Goal: Task Accomplishment & Management: Complete application form

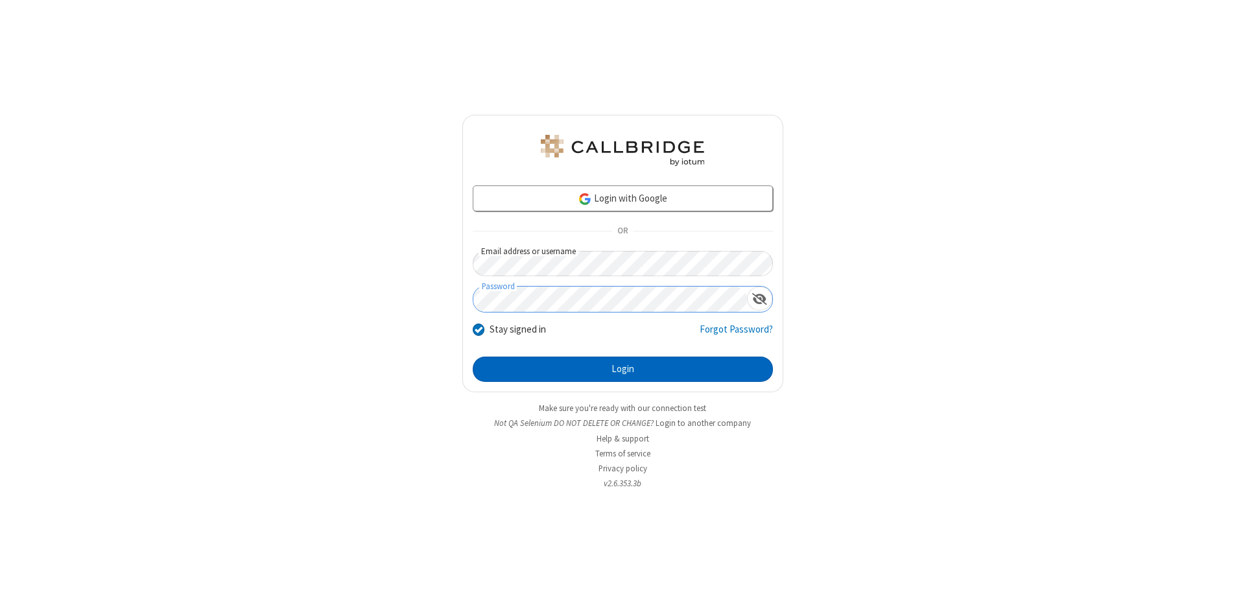
click at [622, 370] on button "Login" at bounding box center [623, 370] width 300 height 26
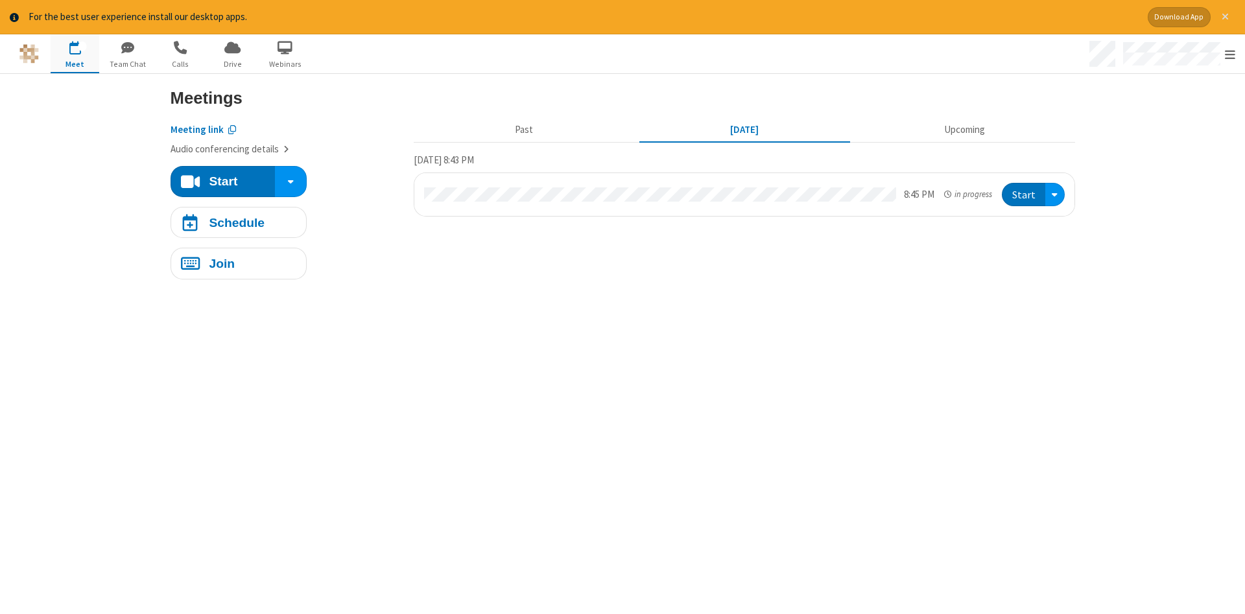
click at [1225, 17] on span "Close alert" at bounding box center [1225, 17] width 7 height 10
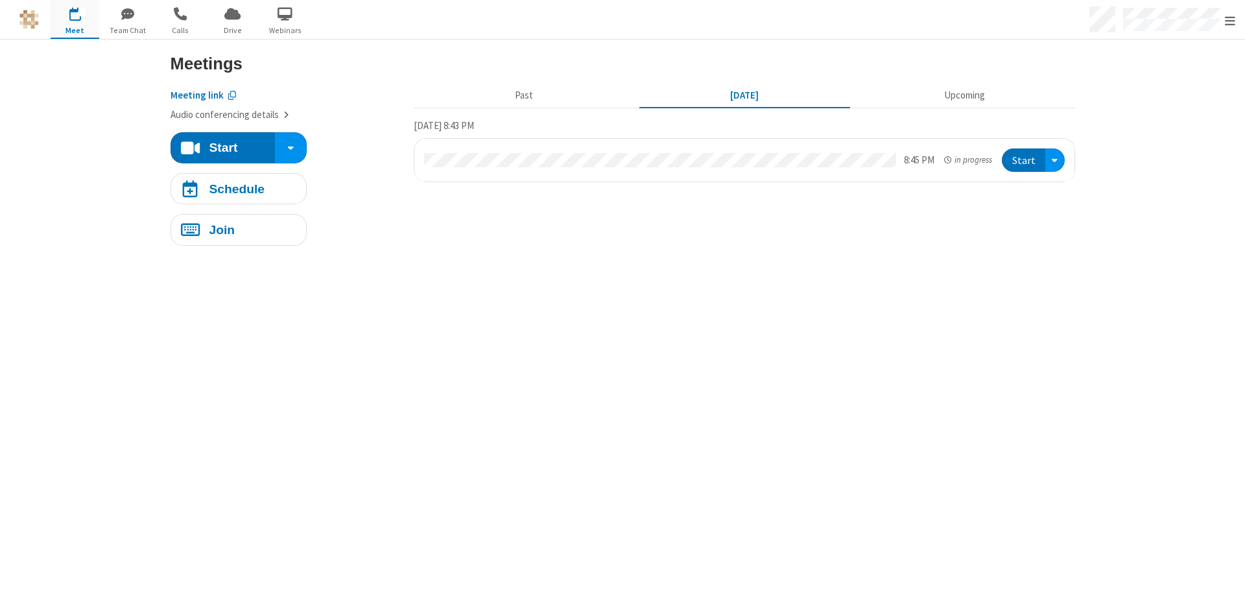
click at [75, 19] on span "button" at bounding box center [75, 14] width 49 height 22
click at [238, 188] on h4 "Schedule" at bounding box center [237, 188] width 56 height 12
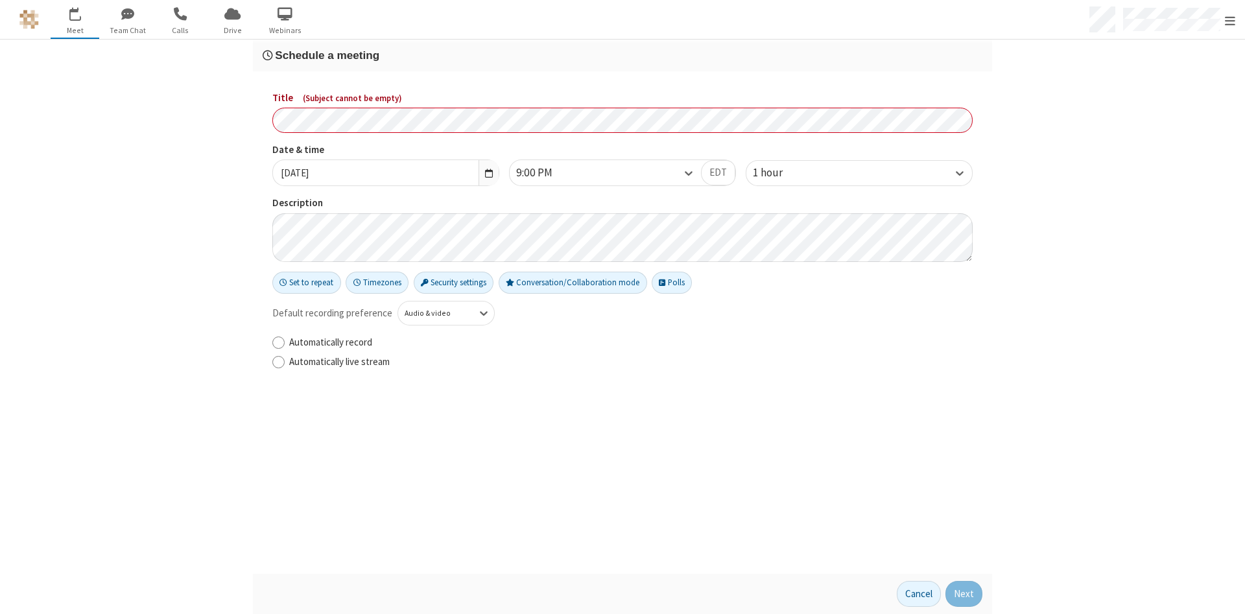
click at [622, 55] on h3 "Schedule a meeting" at bounding box center [623, 55] width 720 height 12
click at [964, 594] on button "Next" at bounding box center [963, 594] width 37 height 26
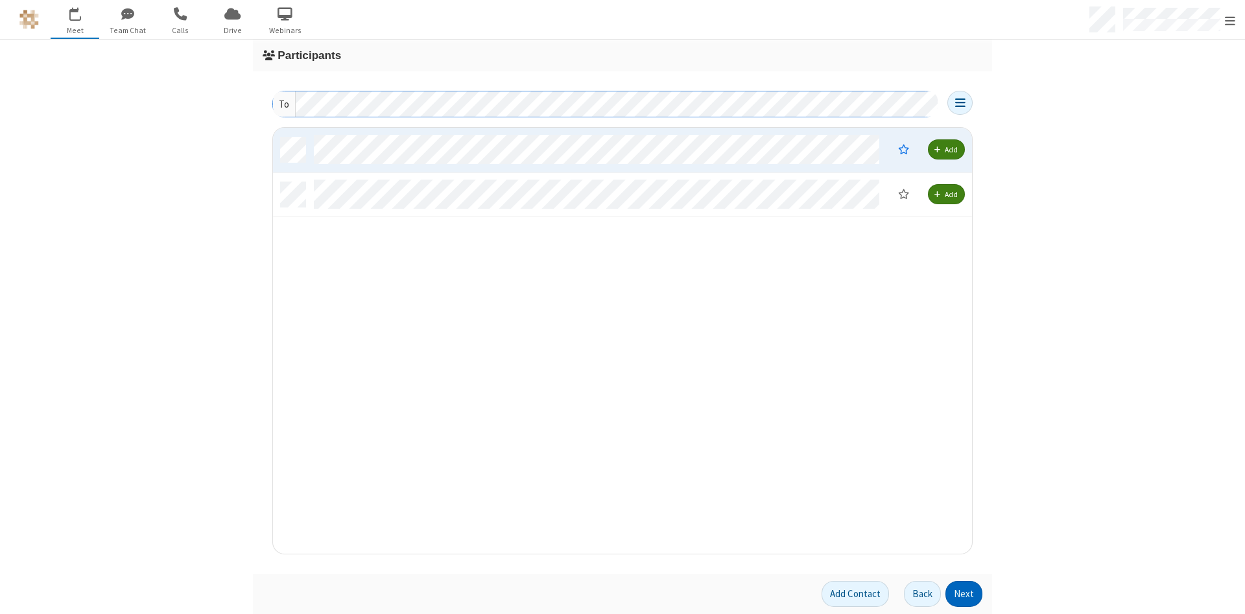
click at [964, 594] on button "Next" at bounding box center [963, 594] width 37 height 26
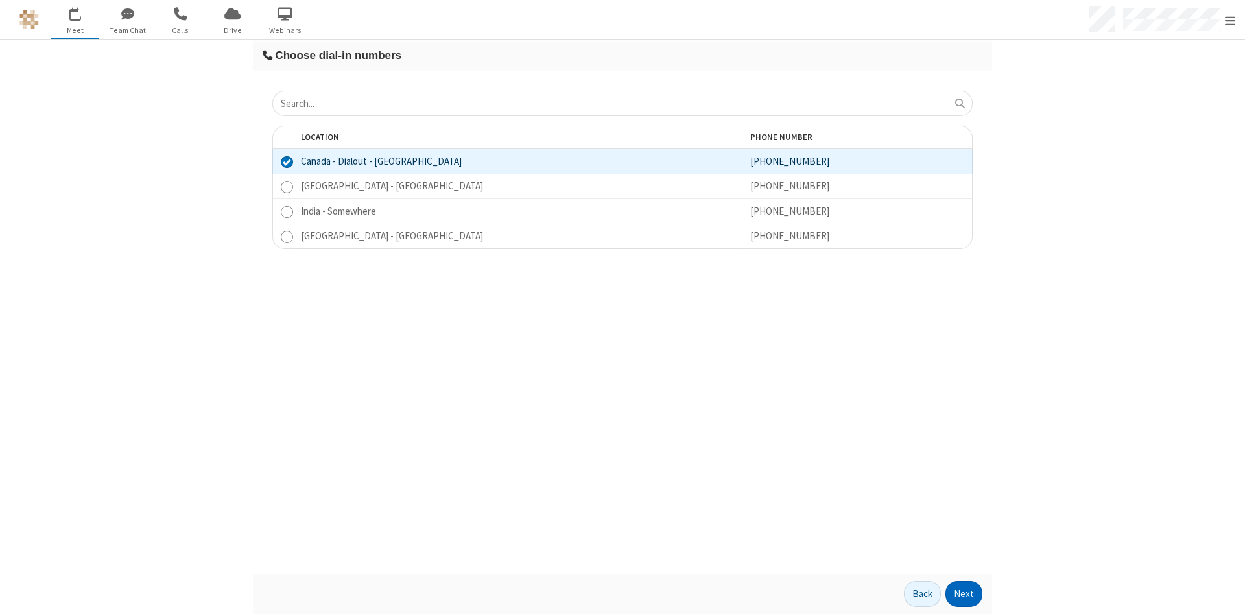
click at [964, 594] on button "Next" at bounding box center [963, 594] width 37 height 26
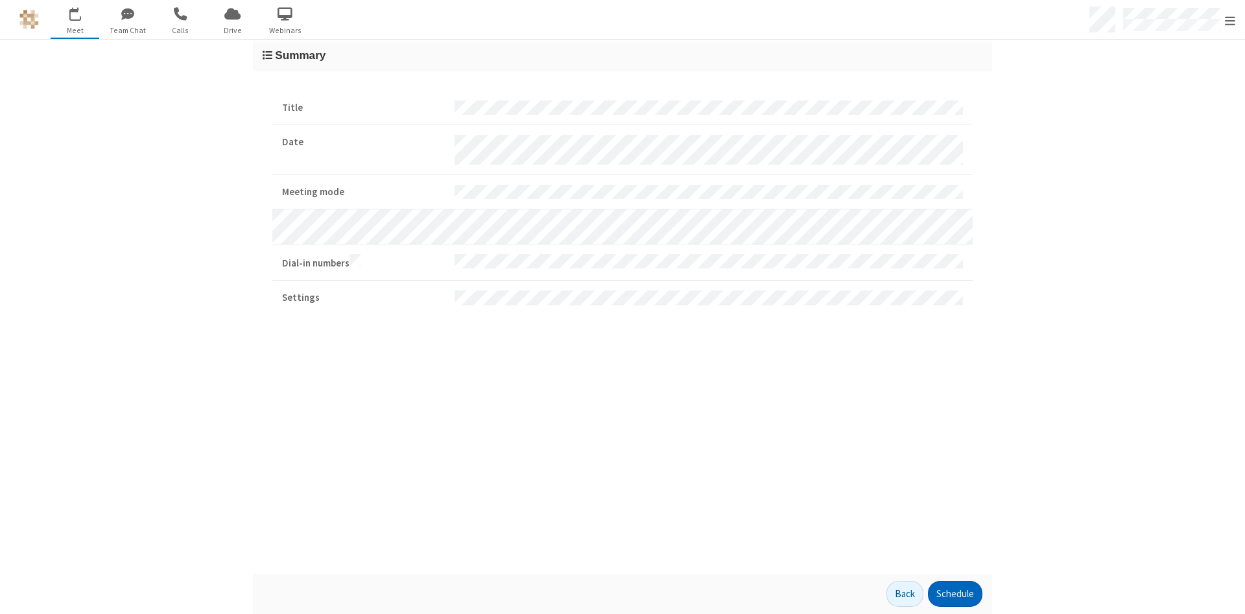
click at [954, 594] on button "Schedule" at bounding box center [955, 594] width 54 height 26
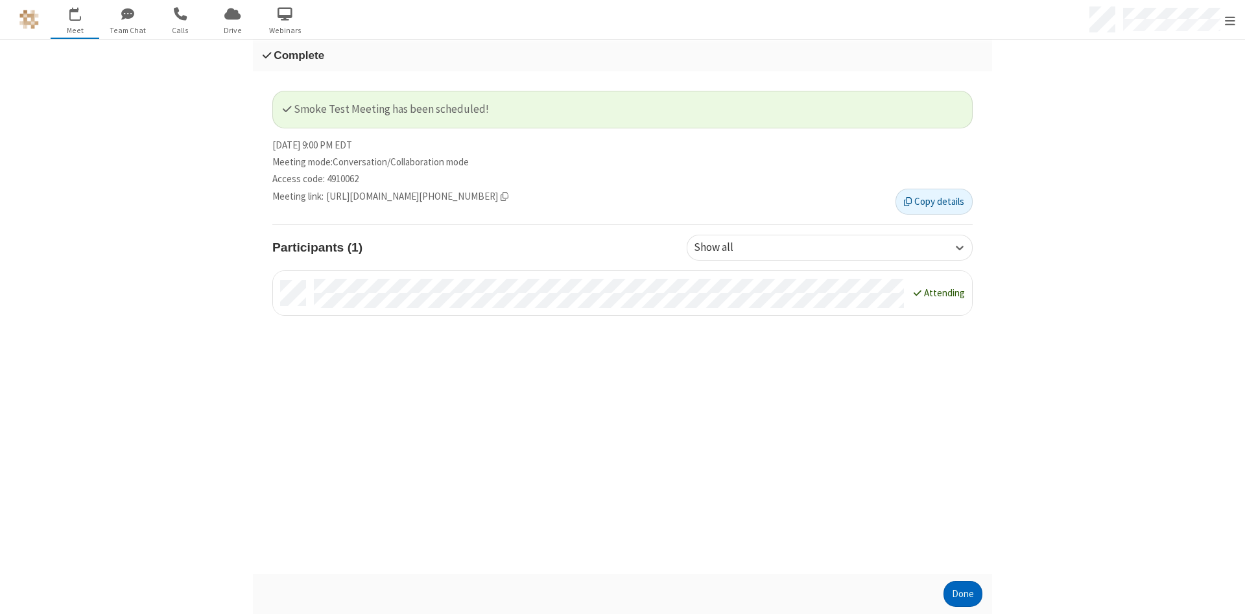
click at [963, 594] on button "Done" at bounding box center [962, 594] width 39 height 26
